Goal: Find specific page/section: Find specific page/section

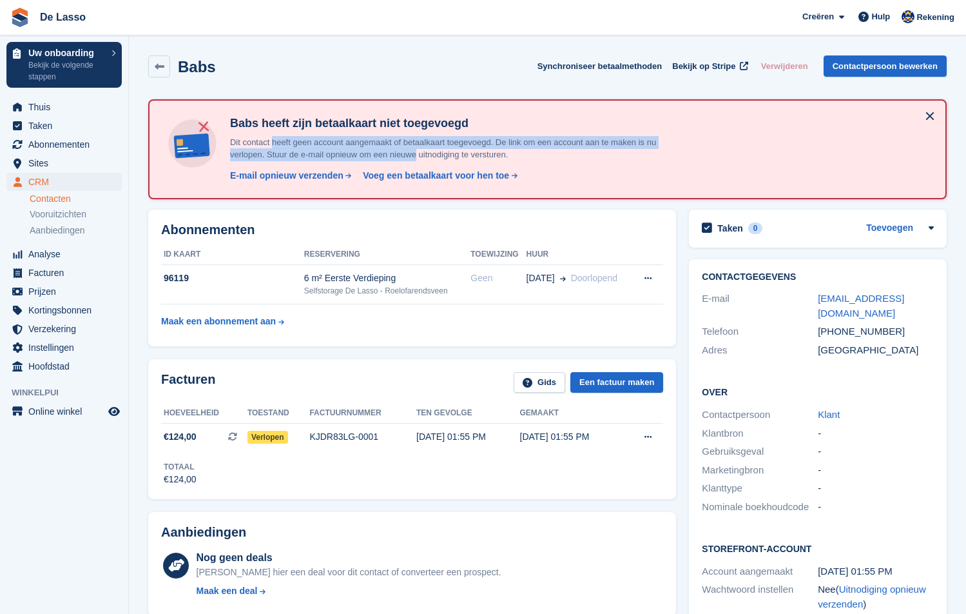
drag, startPoint x: 278, startPoint y: 138, endPoint x: 435, endPoint y: 156, distance: 158.3
click at [435, 156] on p "Dit contact heeft geen account aangemaakt of betaalkaart toegevoegd. De link om…" at bounding box center [450, 148] width 451 height 25
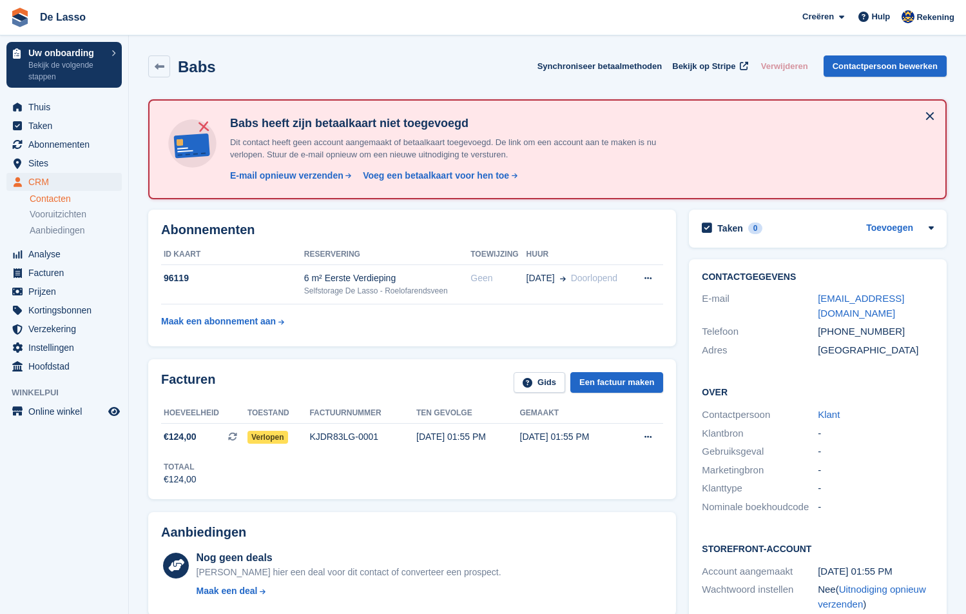
click at [465, 156] on p "Dit contact heeft geen account aangemaakt of betaalkaart toegevoegd. De link om…" at bounding box center [450, 148] width 451 height 25
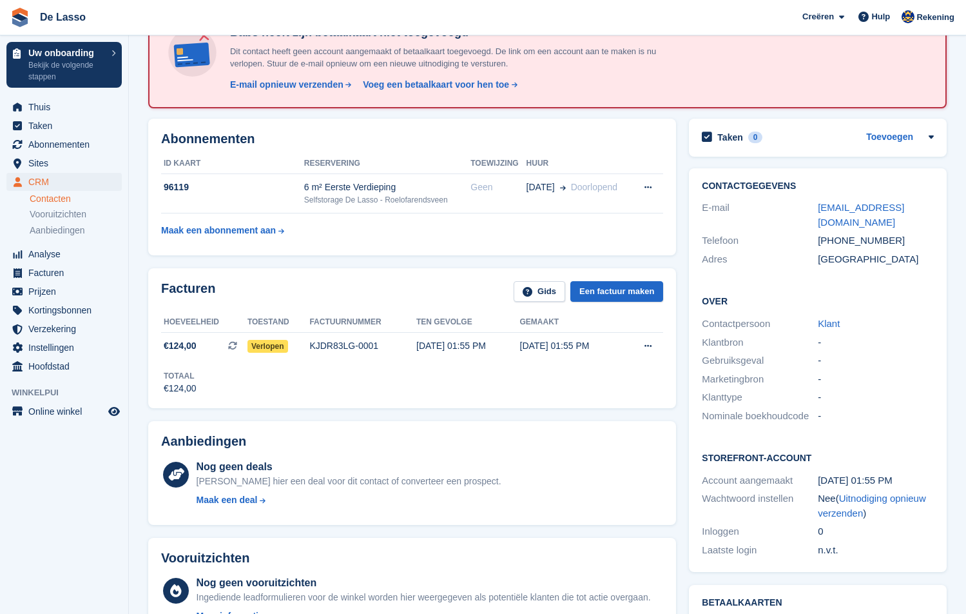
scroll to position [64, 0]
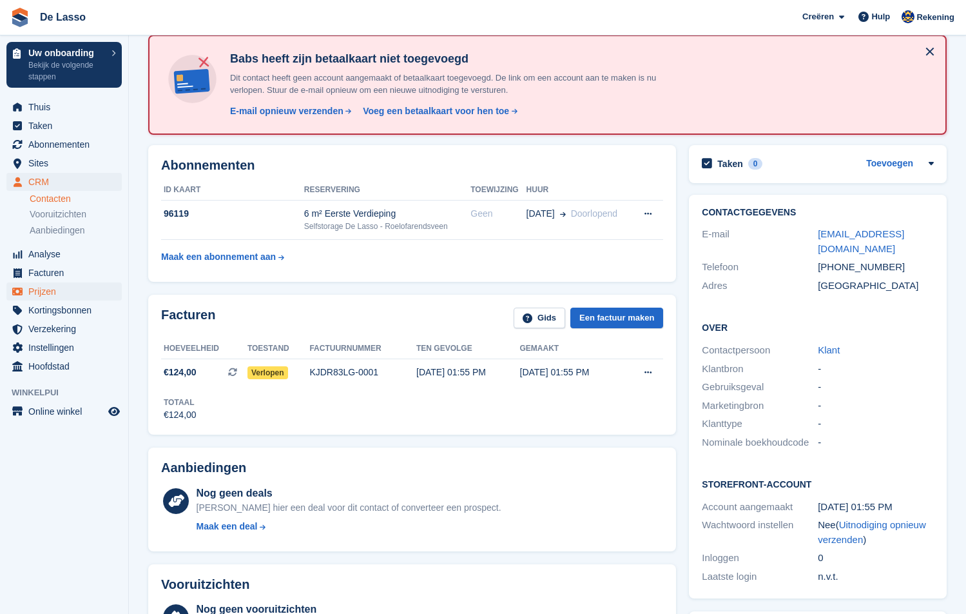
click at [41, 293] on span "Prijzen" at bounding box center [66, 291] width 77 height 18
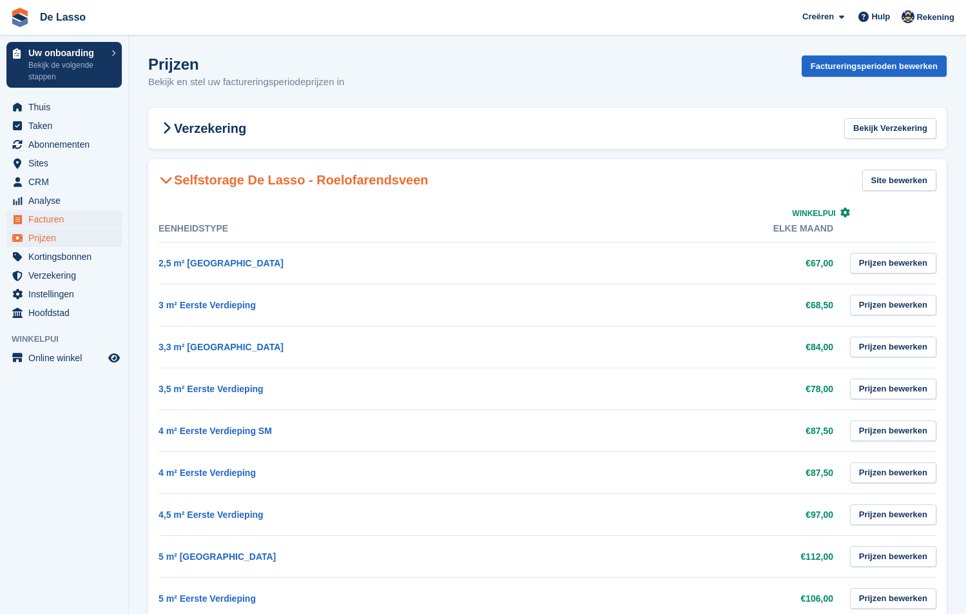
click at [59, 220] on span "Facturen" at bounding box center [66, 219] width 77 height 18
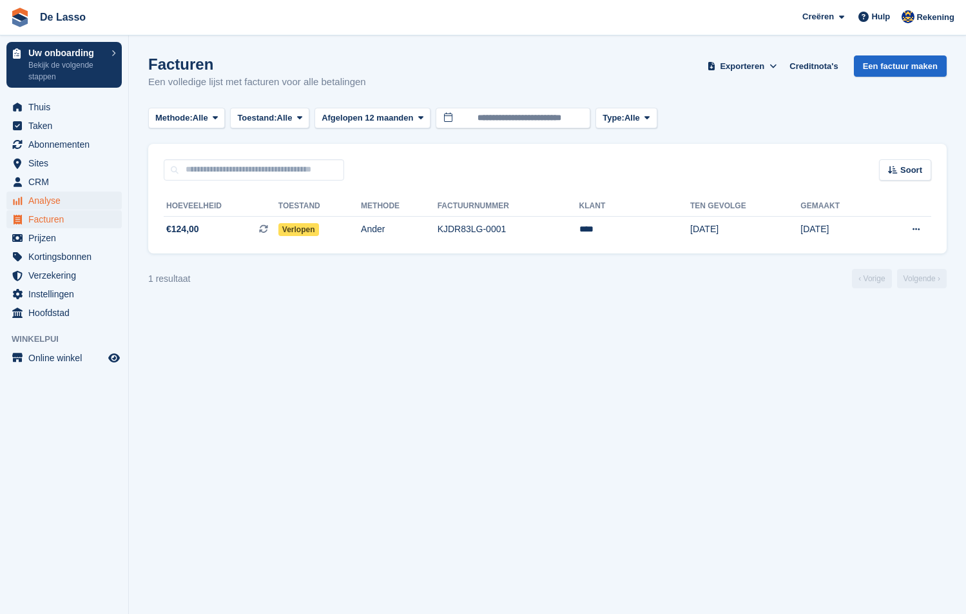
click at [53, 201] on span "Analyse" at bounding box center [66, 200] width 77 height 18
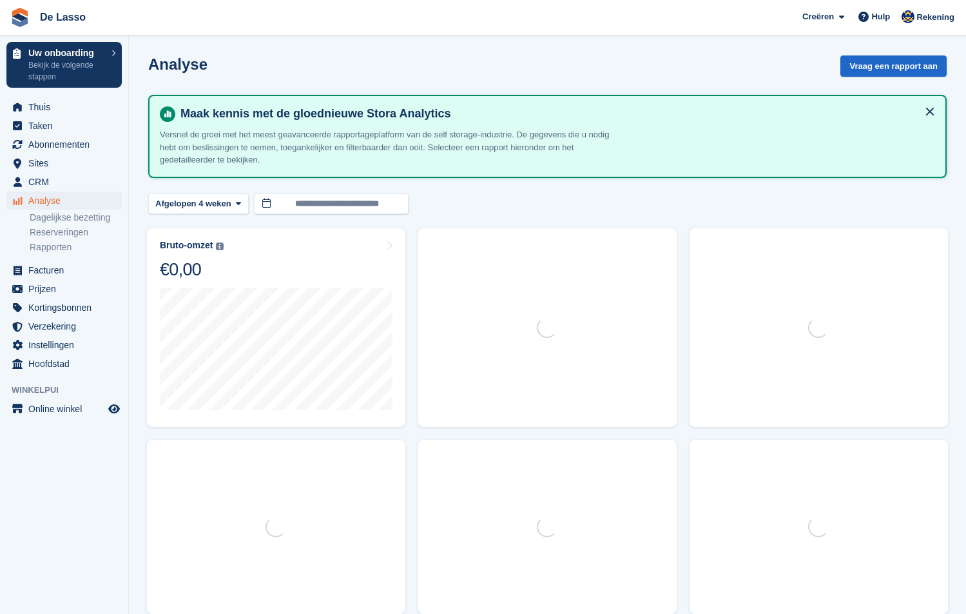
click at [43, 164] on span "Sites" at bounding box center [66, 163] width 77 height 18
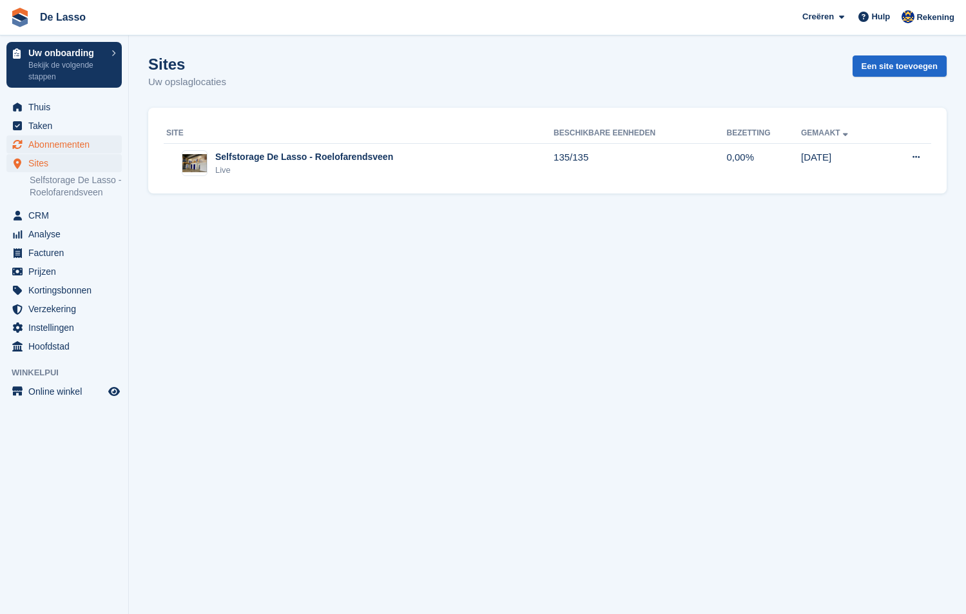
click at [57, 146] on span "Abonnementen" at bounding box center [66, 144] width 77 height 18
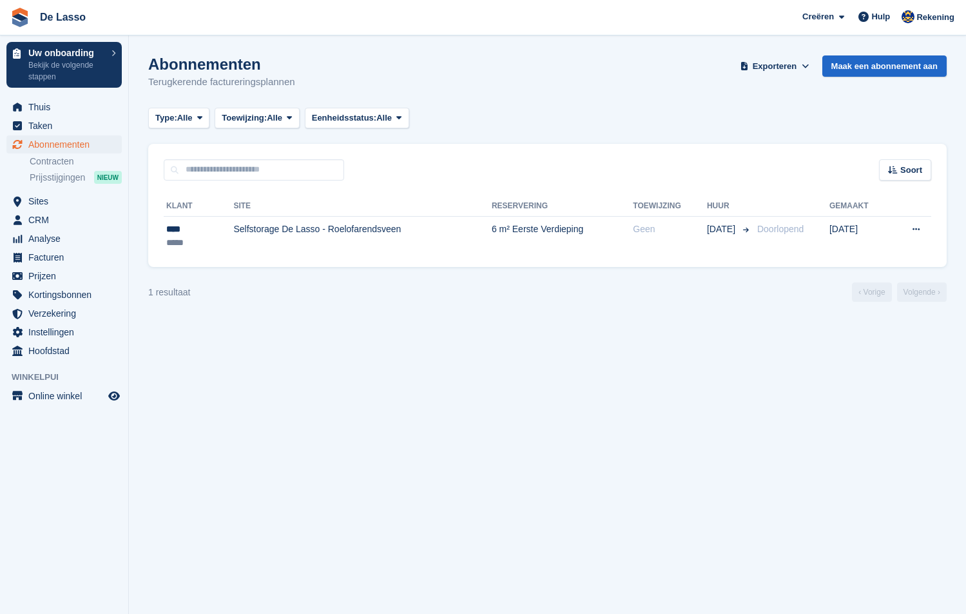
click at [47, 128] on span "Taken" at bounding box center [66, 126] width 77 height 18
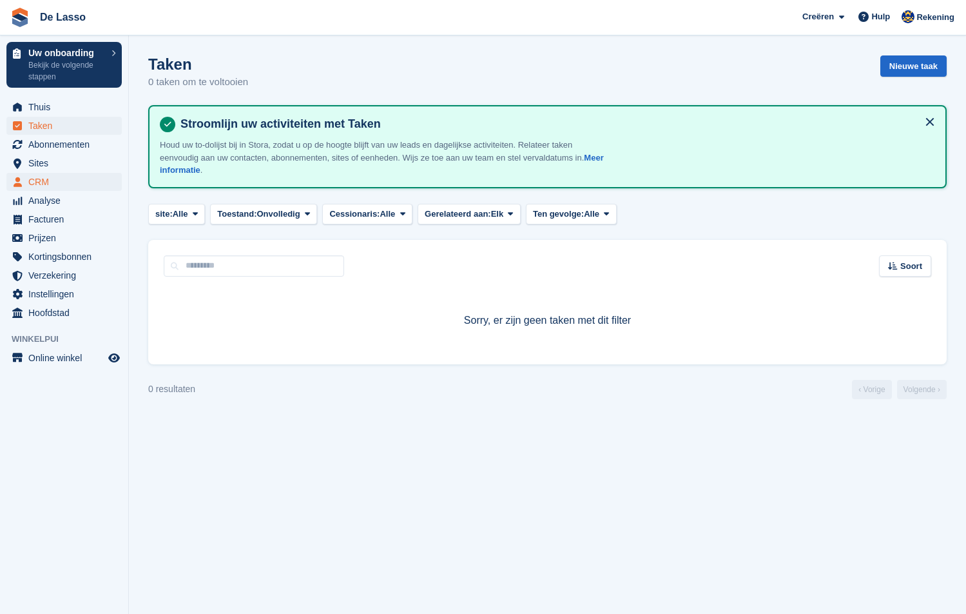
click at [46, 182] on span "CRM" at bounding box center [66, 182] width 77 height 18
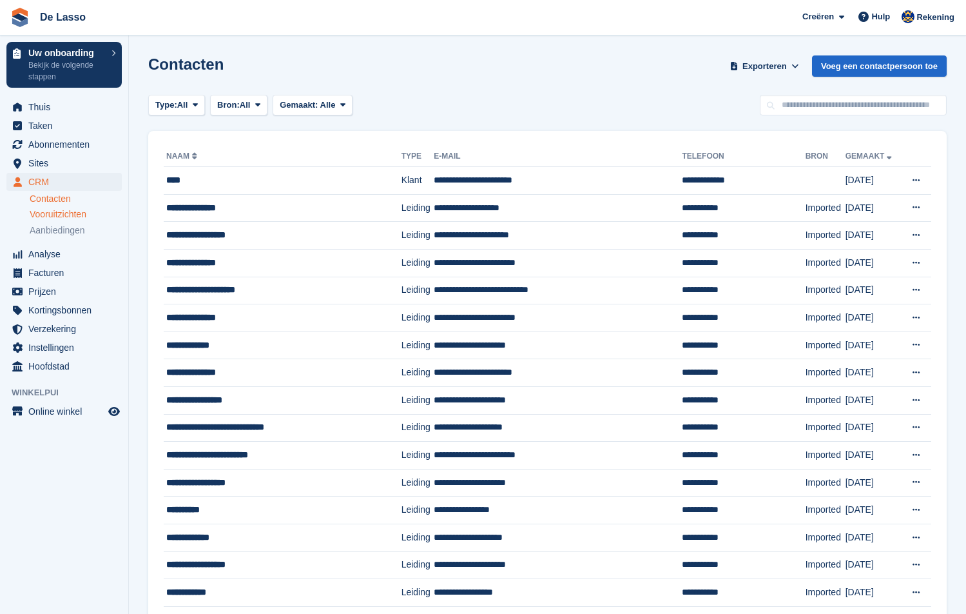
click at [59, 211] on span "Vooruitzichten" at bounding box center [58, 214] width 57 height 12
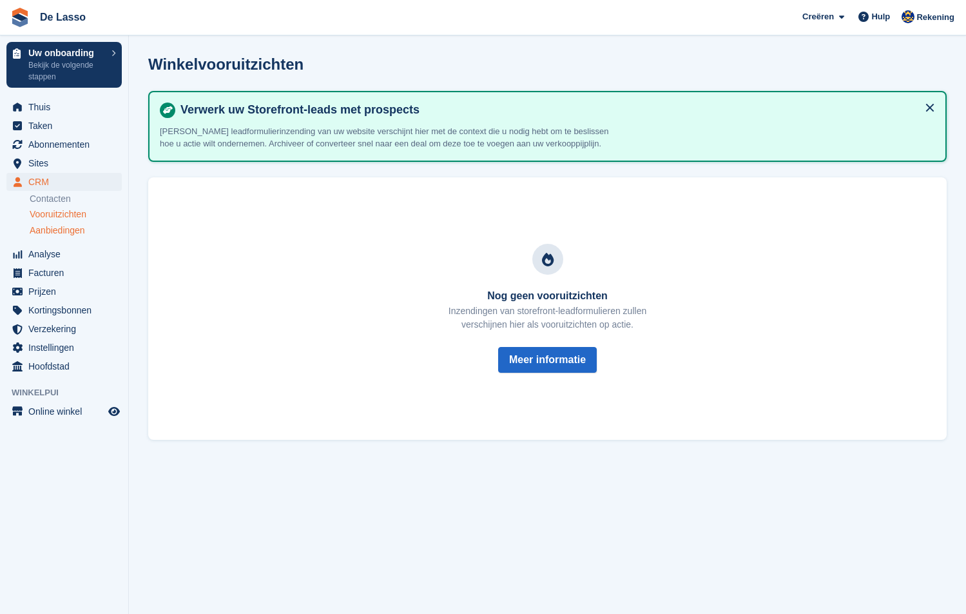
click at [57, 233] on span "Aanbiedingen" at bounding box center [57, 230] width 55 height 12
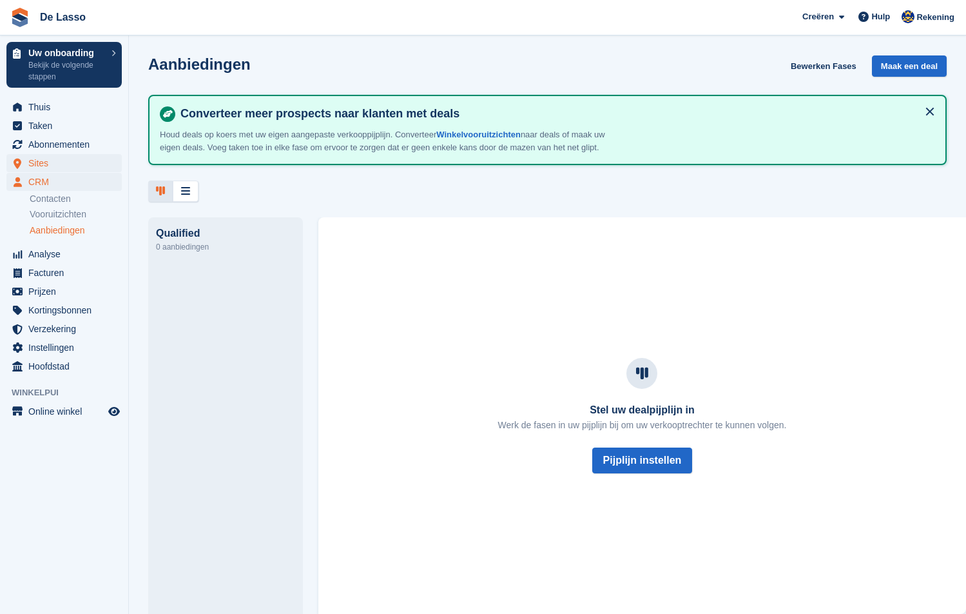
click at [46, 160] on span "Sites" at bounding box center [66, 163] width 77 height 18
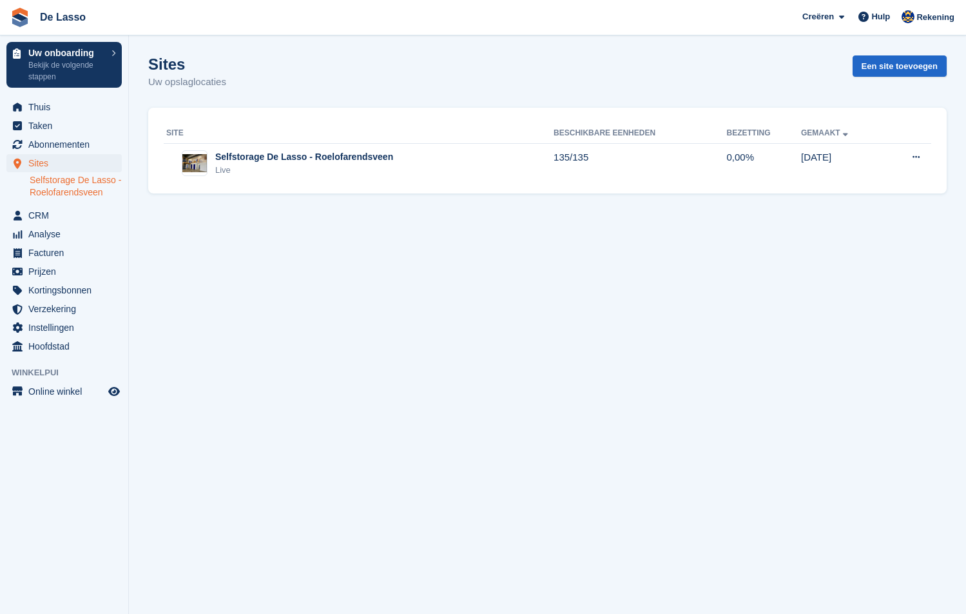
click at [55, 192] on link "Selfstorage De Lasso - Roelofarendsveen" at bounding box center [76, 186] width 92 height 24
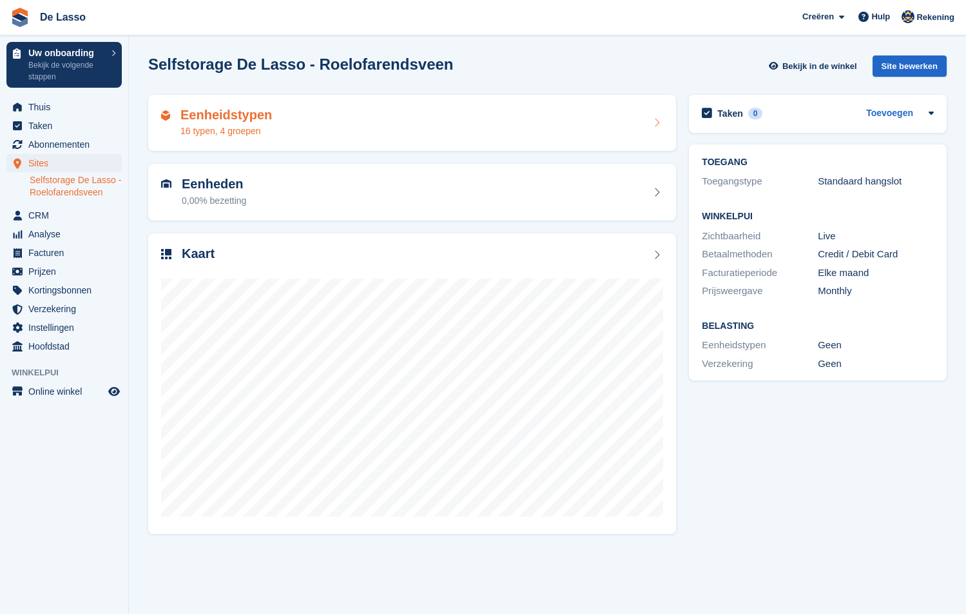
click at [260, 120] on h2 "Eenheidstypen" at bounding box center [226, 115] width 92 height 15
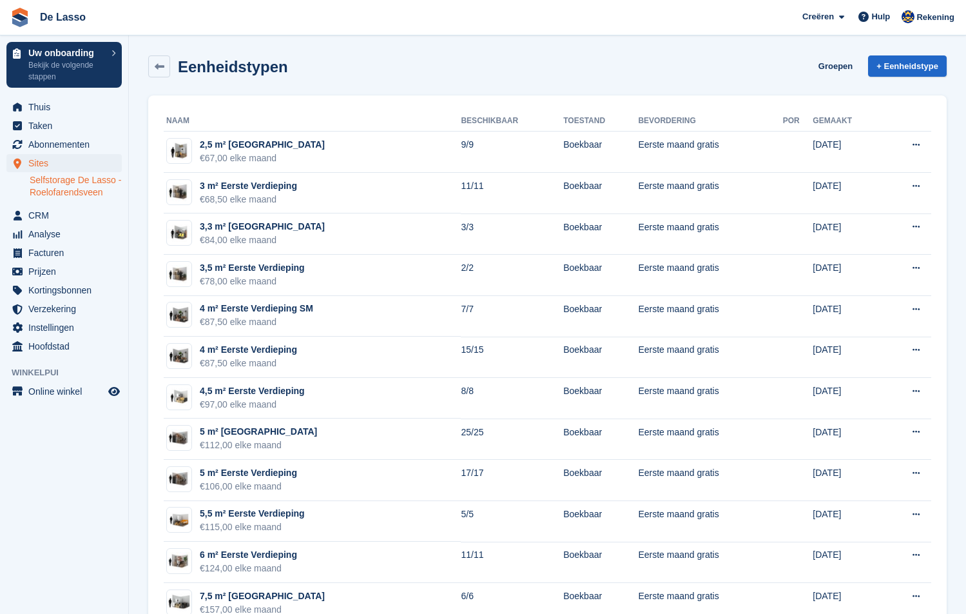
click at [35, 166] on span "Sites" at bounding box center [66, 163] width 77 height 18
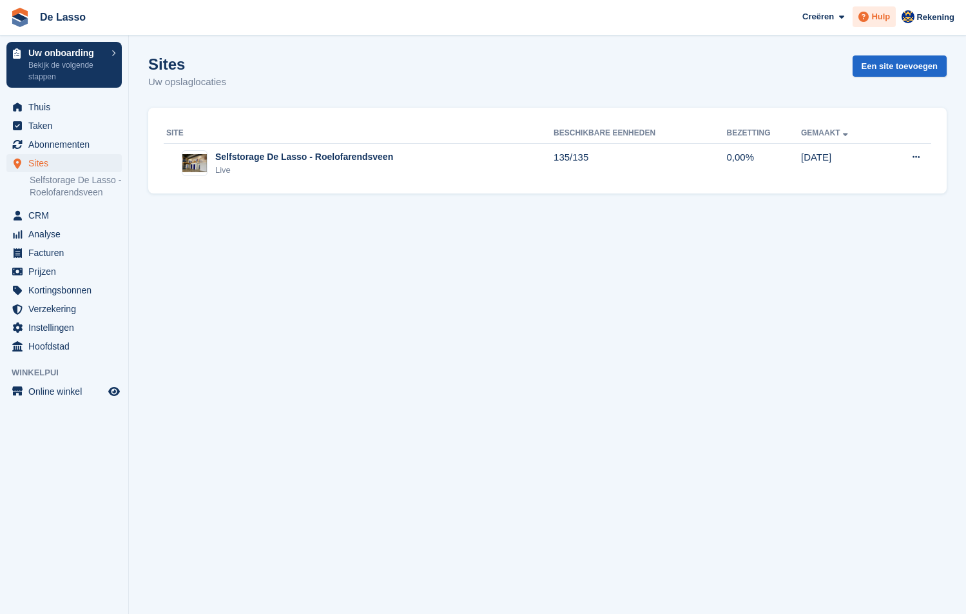
click at [873, 22] on span "Hulp" at bounding box center [880, 16] width 19 height 13
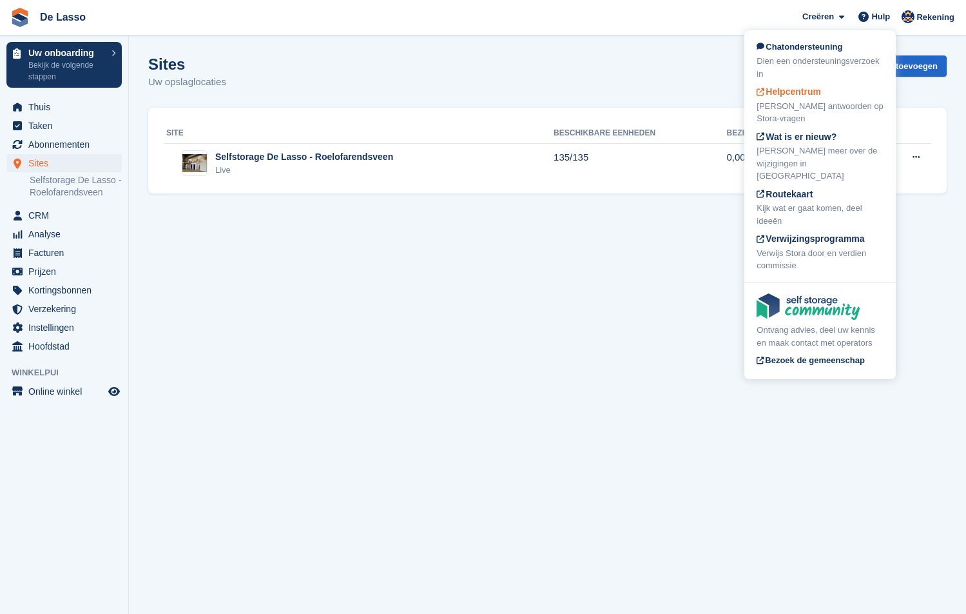
click at [802, 93] on span "Helpcentrum" at bounding box center [789, 91] width 64 height 10
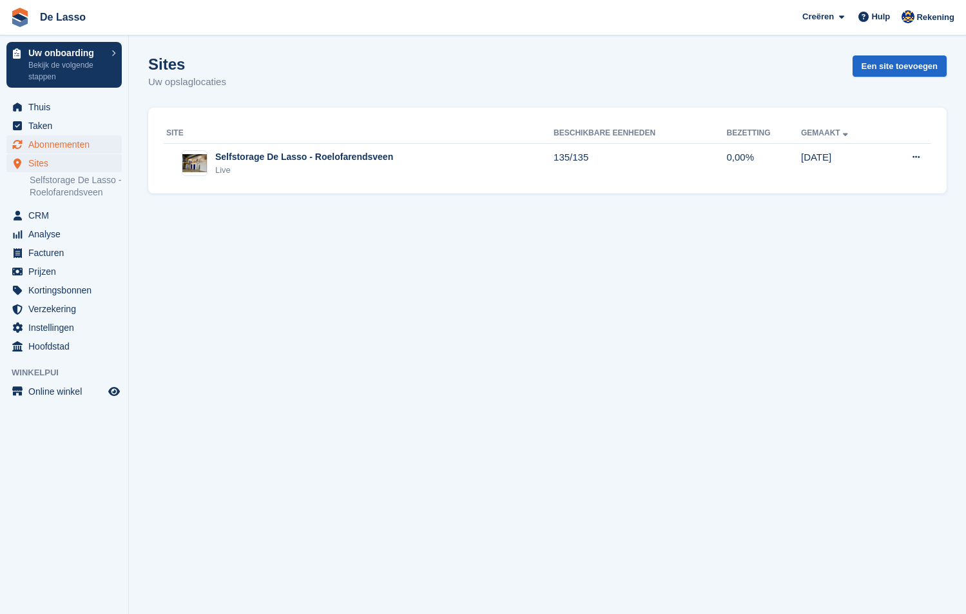
click at [72, 141] on span "Abonnementen" at bounding box center [66, 144] width 77 height 18
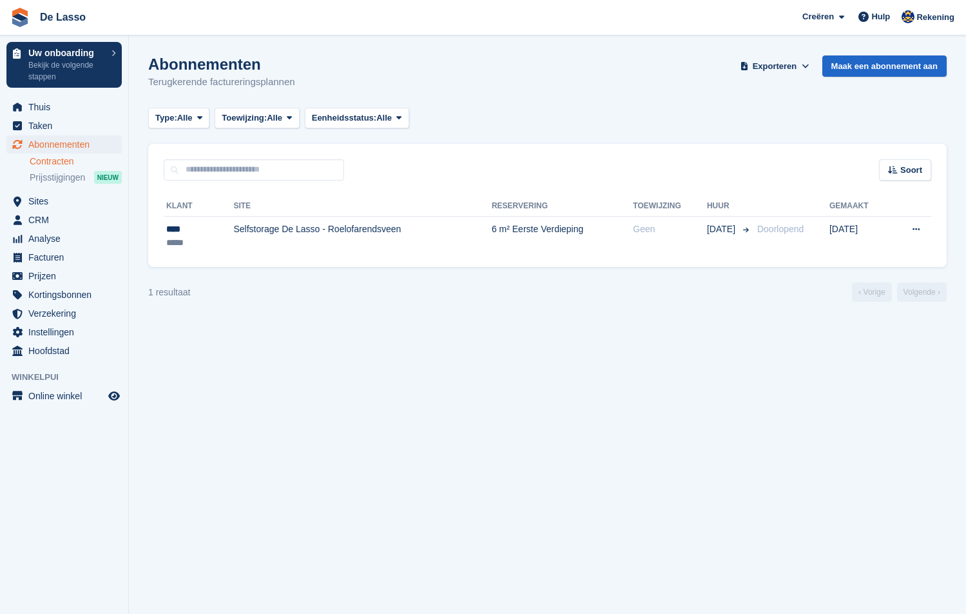
click at [59, 160] on link "Contracten" at bounding box center [76, 161] width 92 height 12
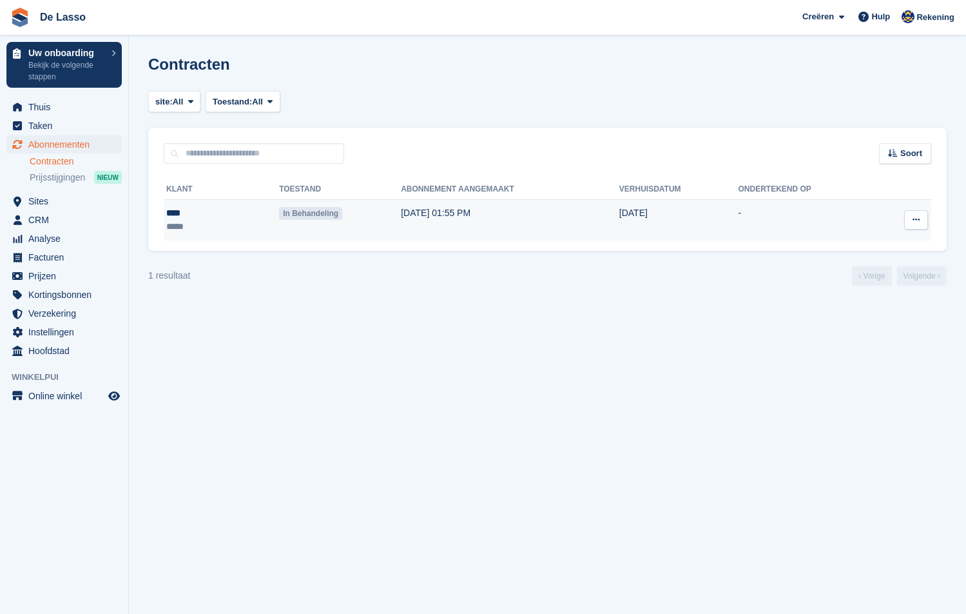
click at [177, 218] on div "****" at bounding box center [194, 213] width 57 height 14
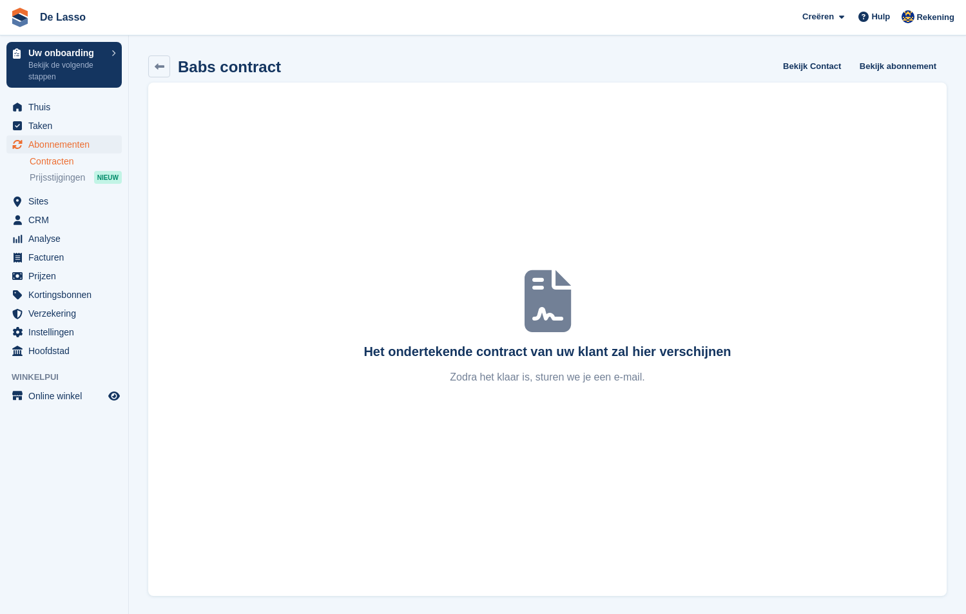
scroll to position [1, 0]
click at [63, 159] on link "Contracten" at bounding box center [76, 161] width 92 height 12
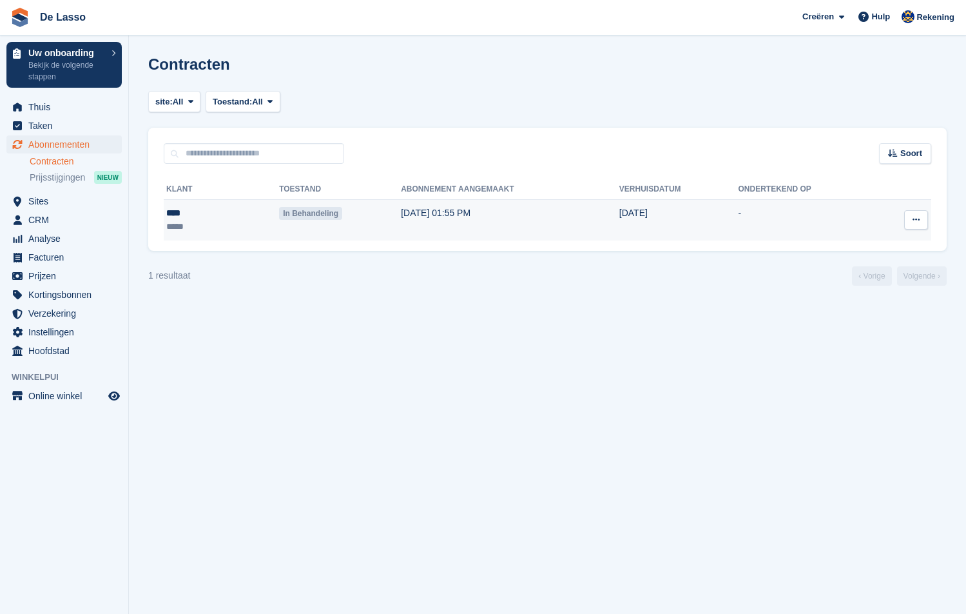
click at [182, 217] on div "****" at bounding box center [194, 213] width 57 height 14
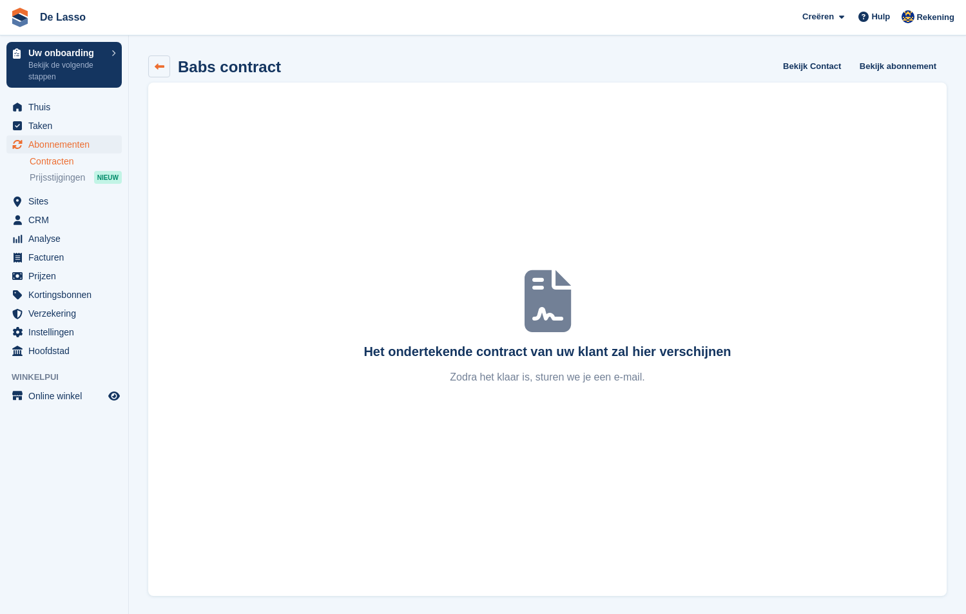
click at [155, 63] on icon at bounding box center [160, 67] width 10 height 10
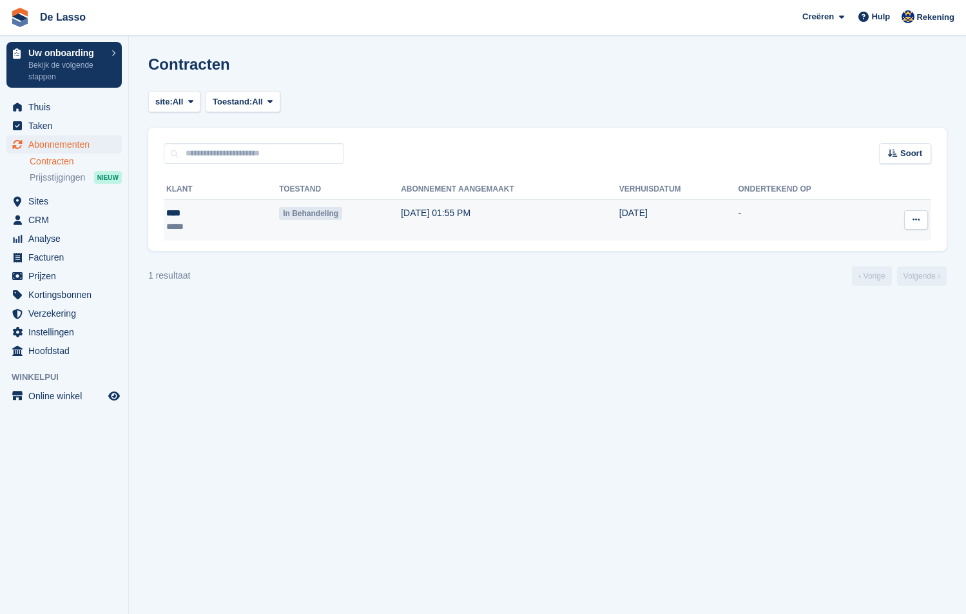
click at [171, 214] on div "****" at bounding box center [194, 213] width 57 height 14
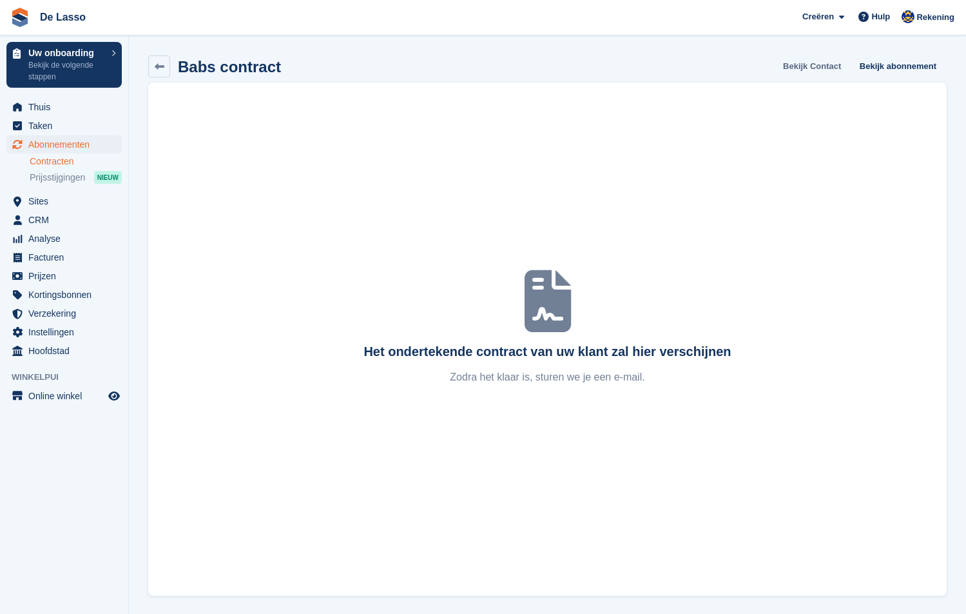
click at [824, 64] on link "Bekijk Contact" at bounding box center [812, 65] width 68 height 21
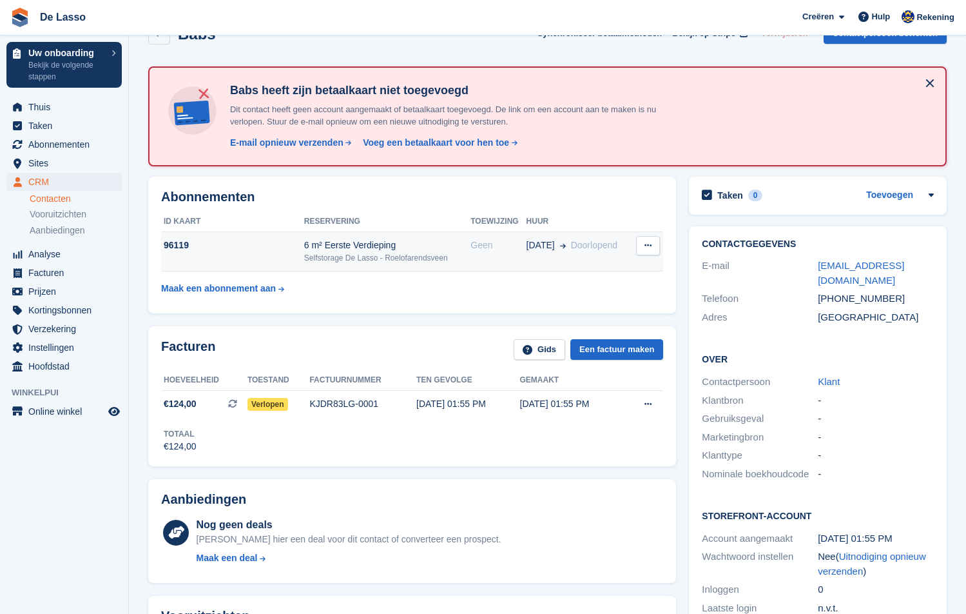
scroll to position [30, 0]
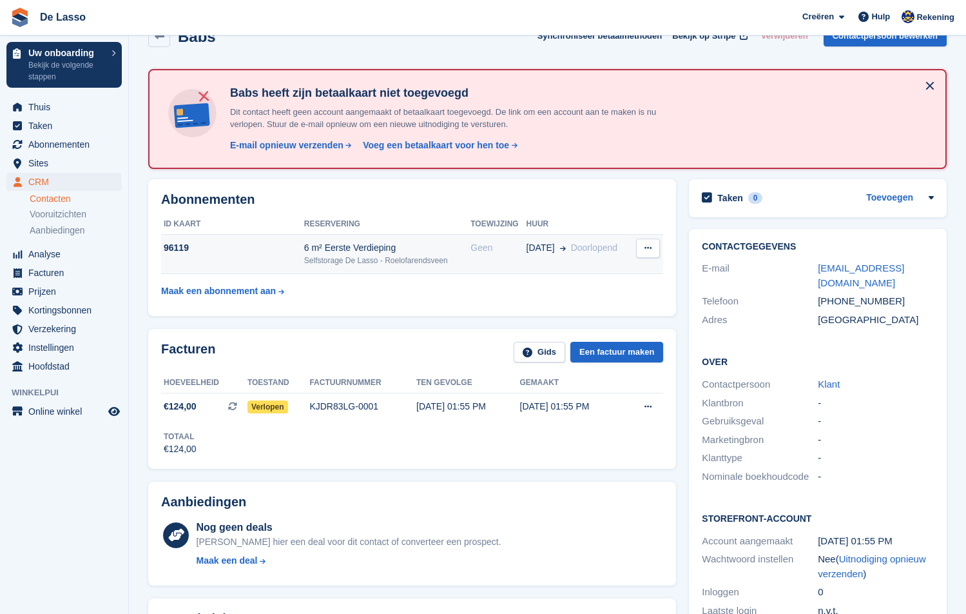
click at [184, 242] on div "96119" at bounding box center [232, 248] width 143 height 14
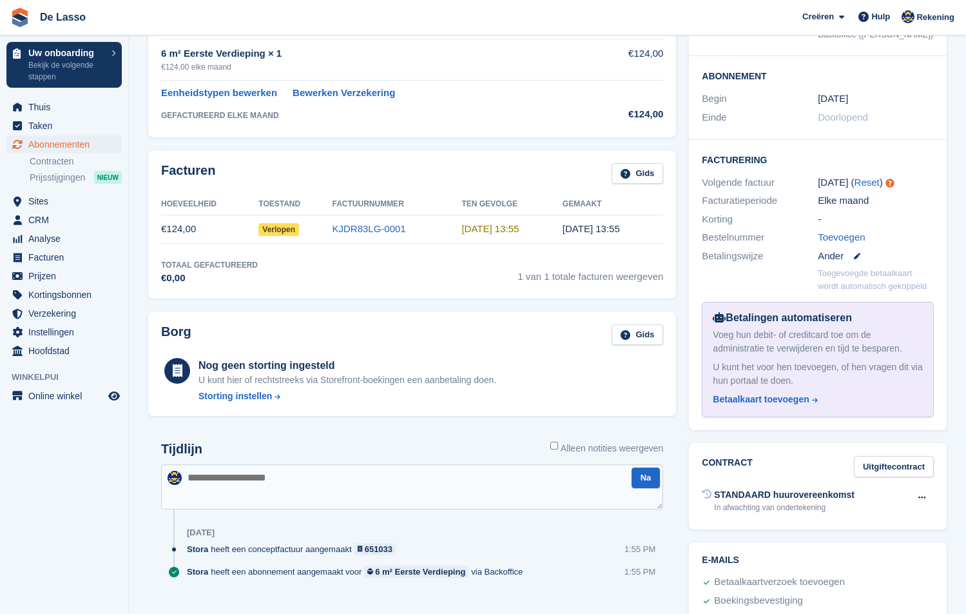
scroll to position [168, 0]
